Goal: Use online tool/utility: Utilize a website feature to perform a specific function

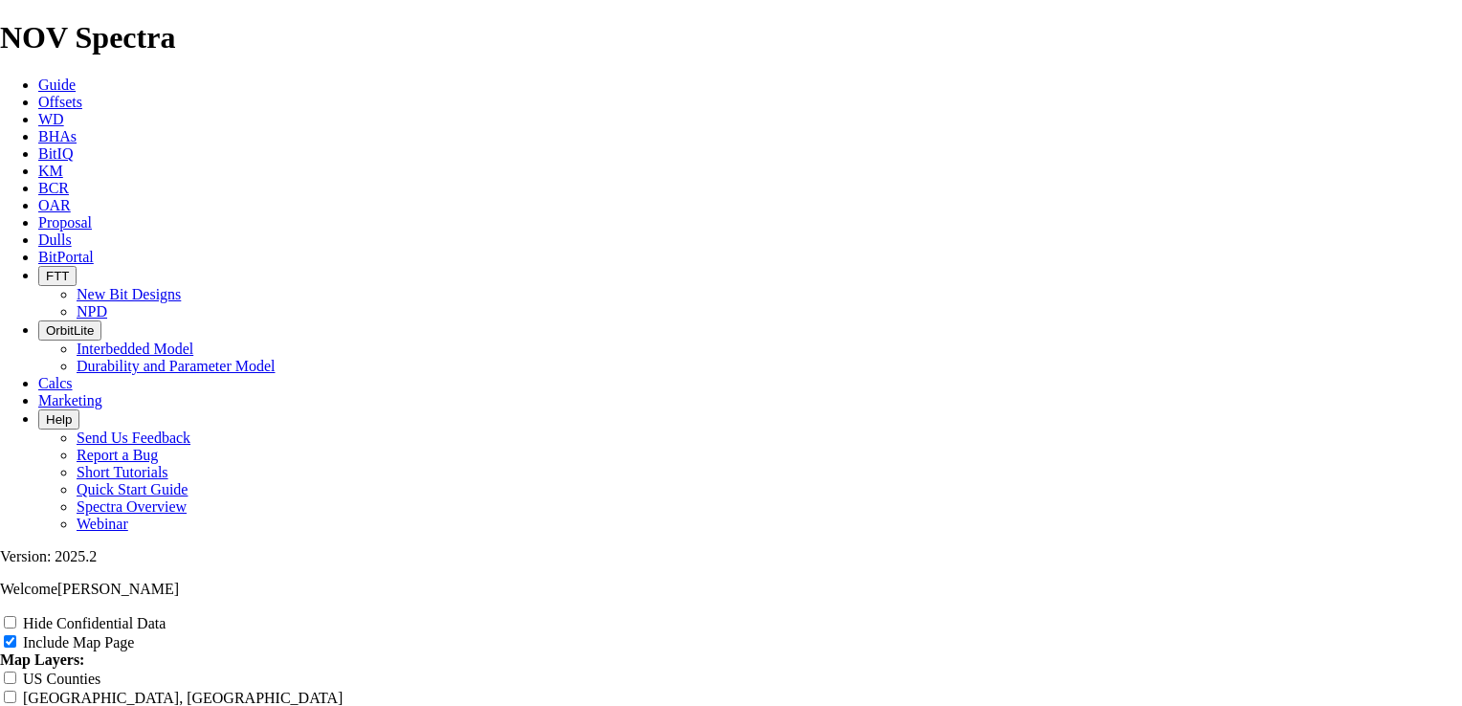
scroll to position [765, 0]
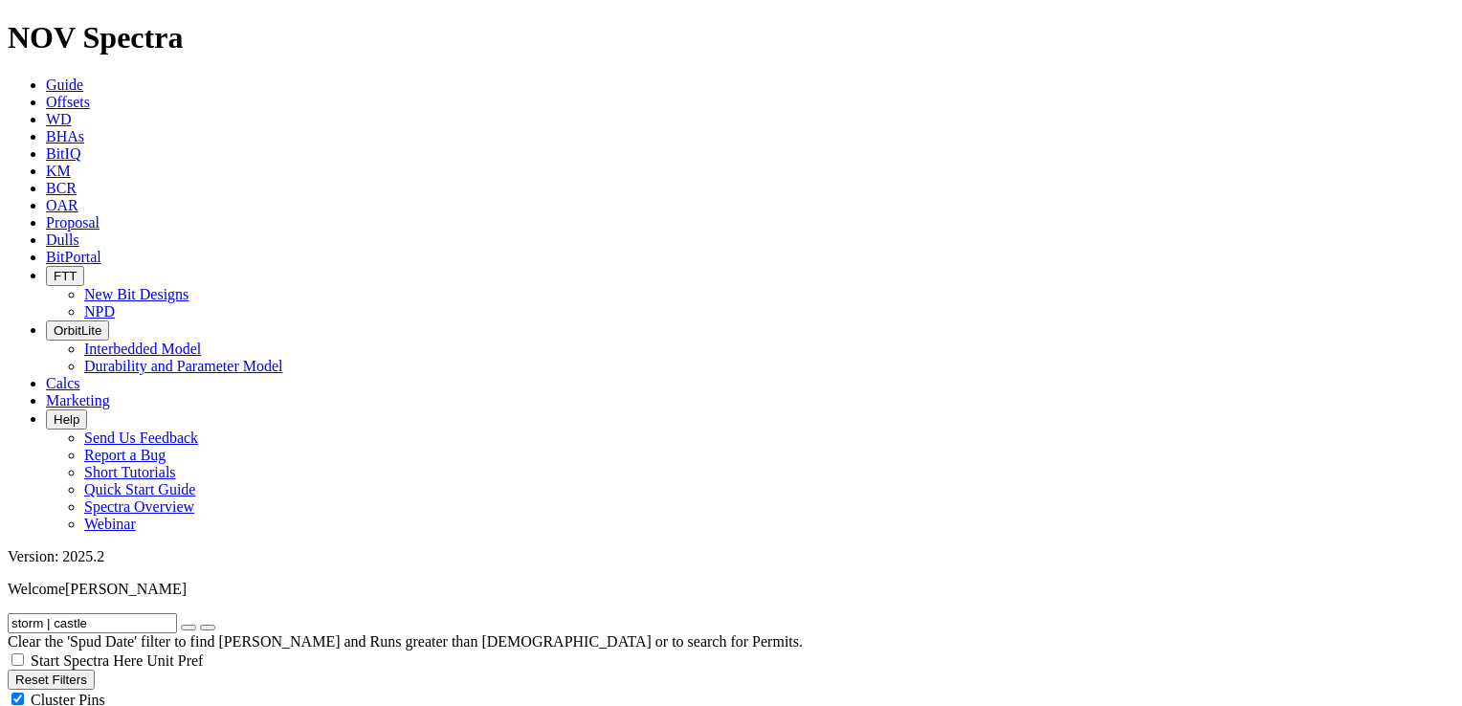
drag, startPoint x: 147, startPoint y: 82, endPoint x: -4, endPoint y: 86, distance: 151.2
type input "[PERSON_NAME]"
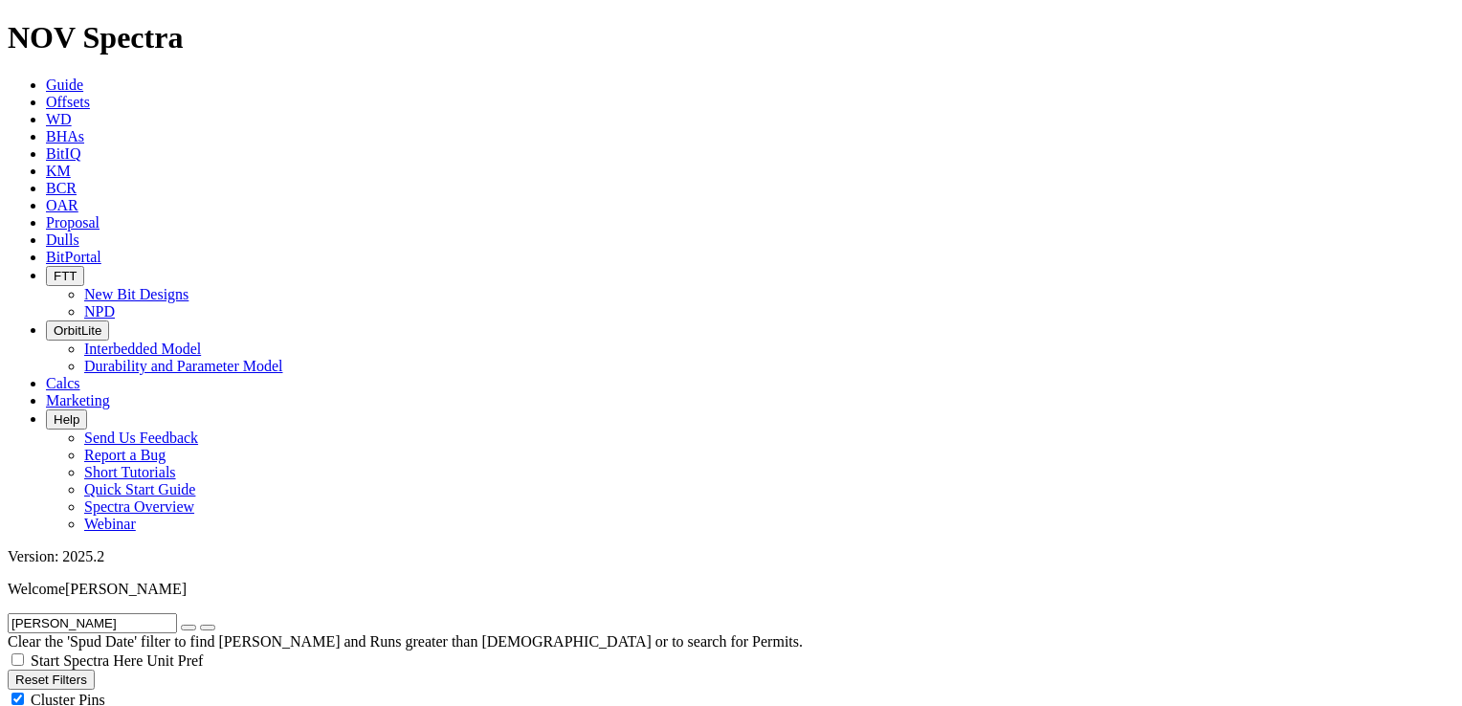
select select
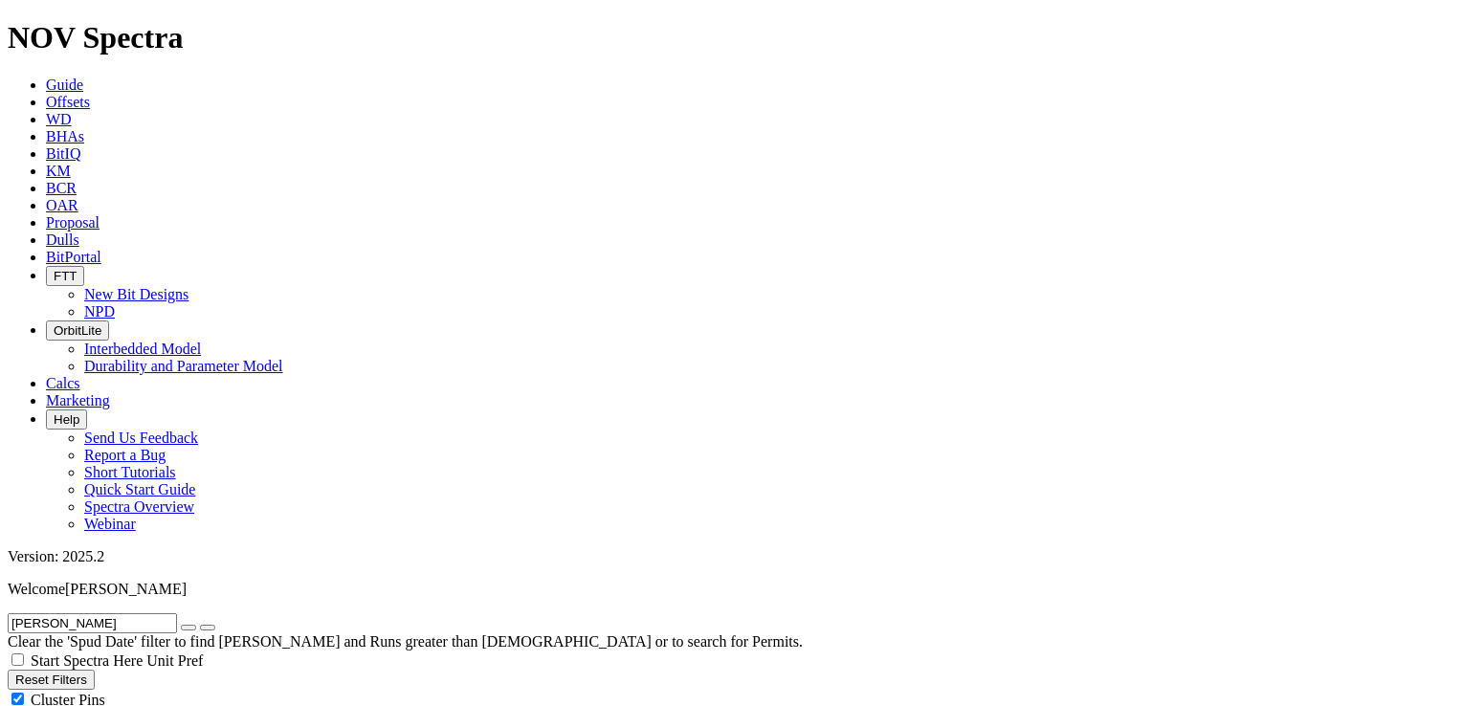
select select "? number:12.25 ?"
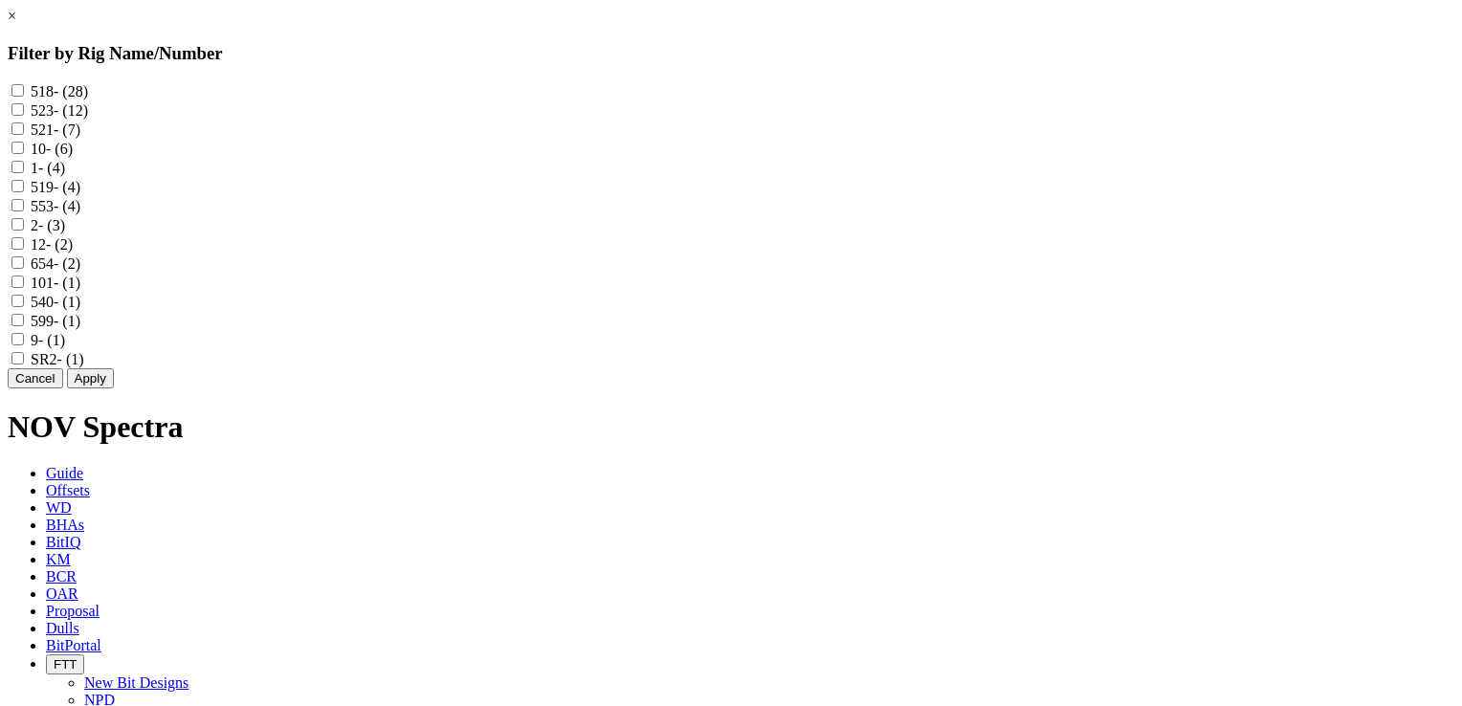
click at [24, 307] on input "540 - (1)" at bounding box center [17, 301] width 12 height 12
checkbox input "true"
click at [24, 211] on input "553 - (4)" at bounding box center [17, 205] width 12 height 12
checkbox input "true"
click at [114, 388] on button "Apply" at bounding box center [90, 378] width 47 height 20
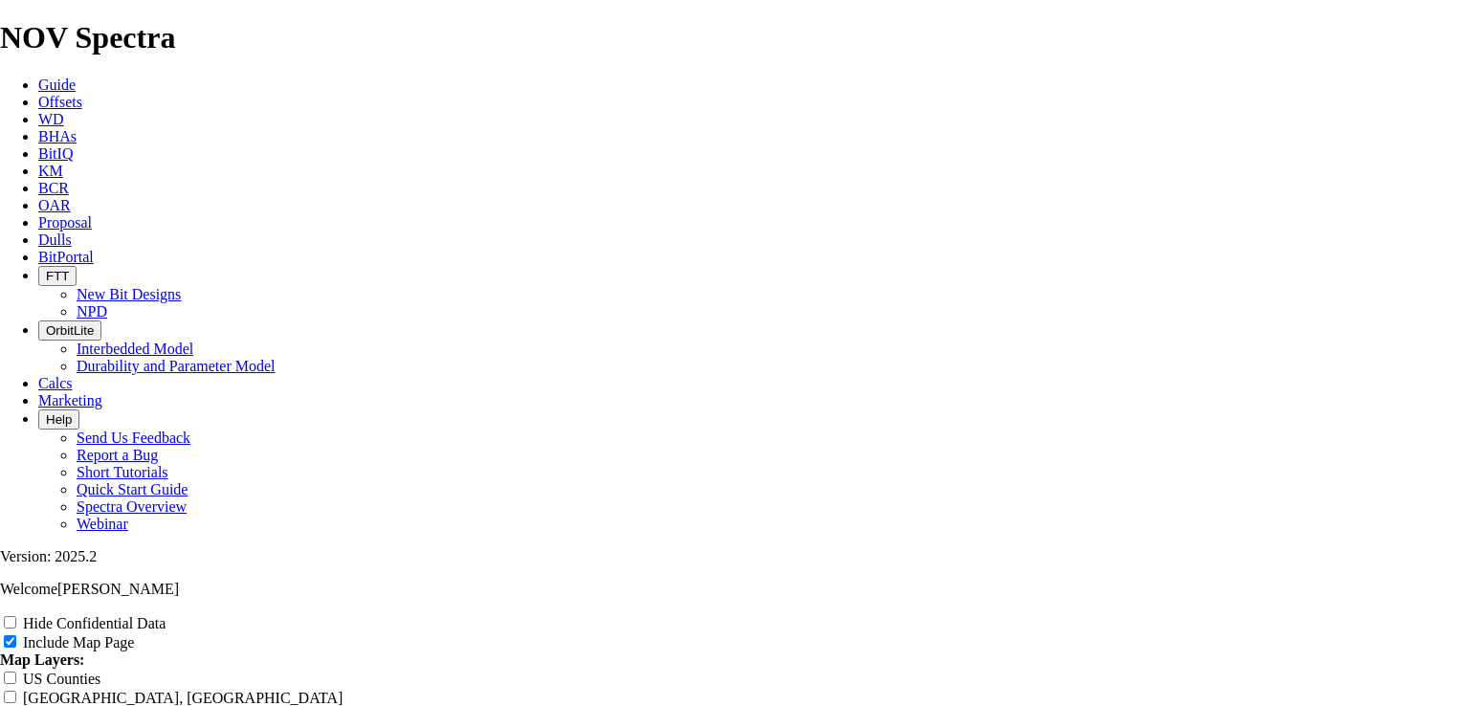
scroll to position [1722, 0]
drag, startPoint x: 995, startPoint y: 98, endPoint x: 1041, endPoint y: 103, distance: 46.3
type input "8"
